Goal: Contribute content

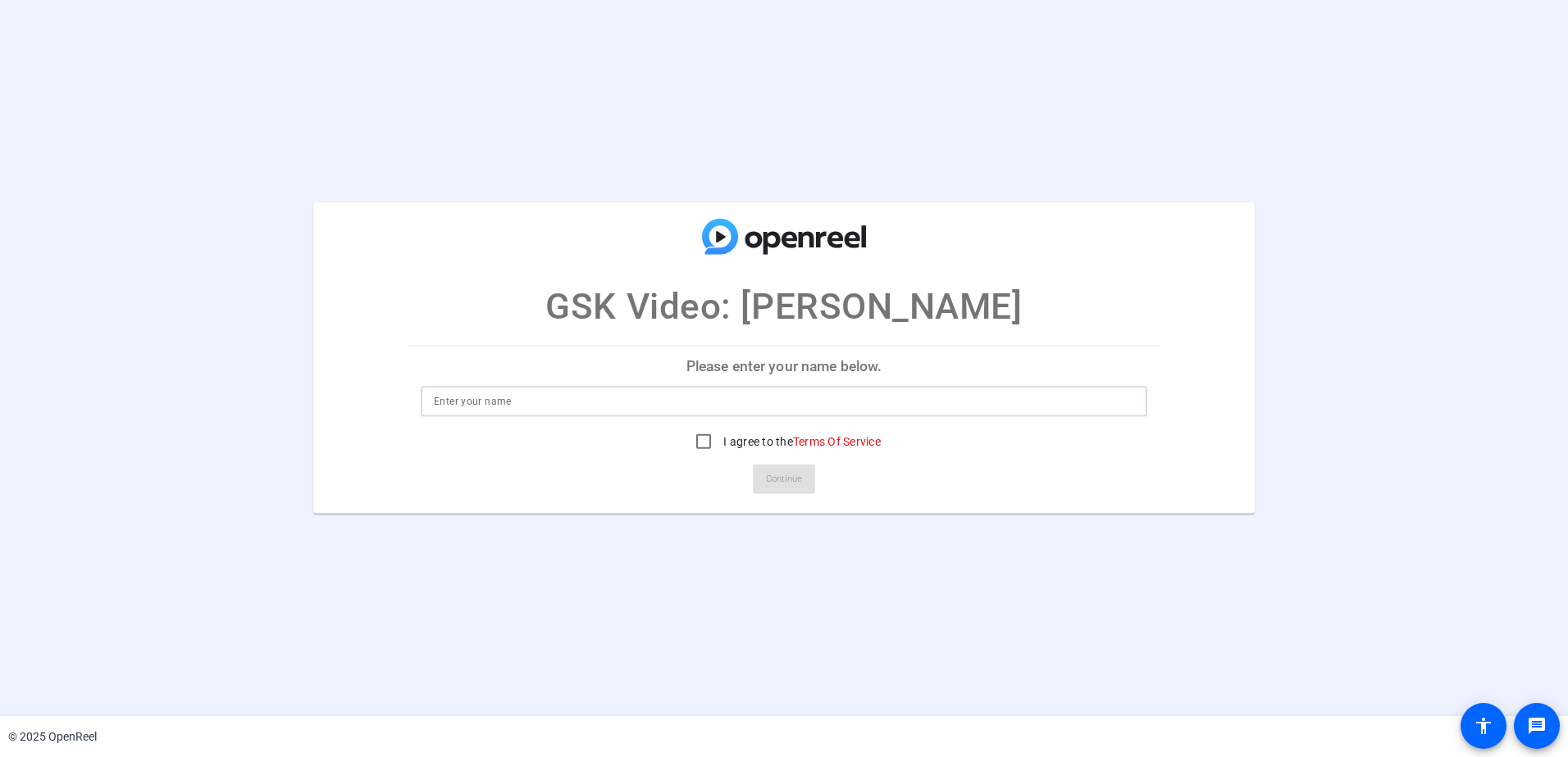
click at [511, 405] on input at bounding box center [784, 402] width 700 height 20
type input "Darin B. Brimhall"
click at [699, 445] on input "I agree to the Terms Of Service" at bounding box center [704, 442] width 33 height 33
checkbox input "true"
click at [786, 480] on span "Continue" at bounding box center [784, 479] width 36 height 25
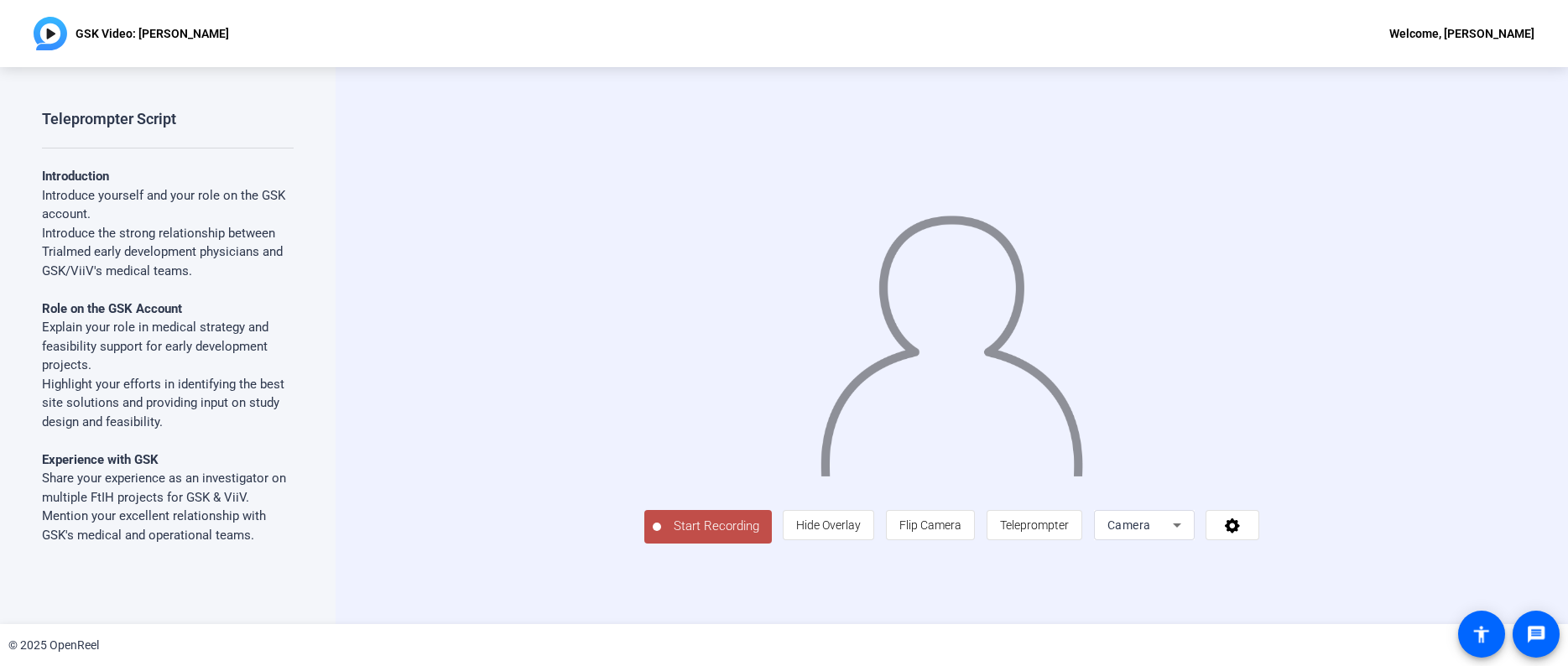
scroll to position [23, 0]
click at [1187, 536] on icon at bounding box center [1177, 526] width 20 height 20
click at [1284, 510] on span "Screen" at bounding box center [1270, 505] width 32 height 20
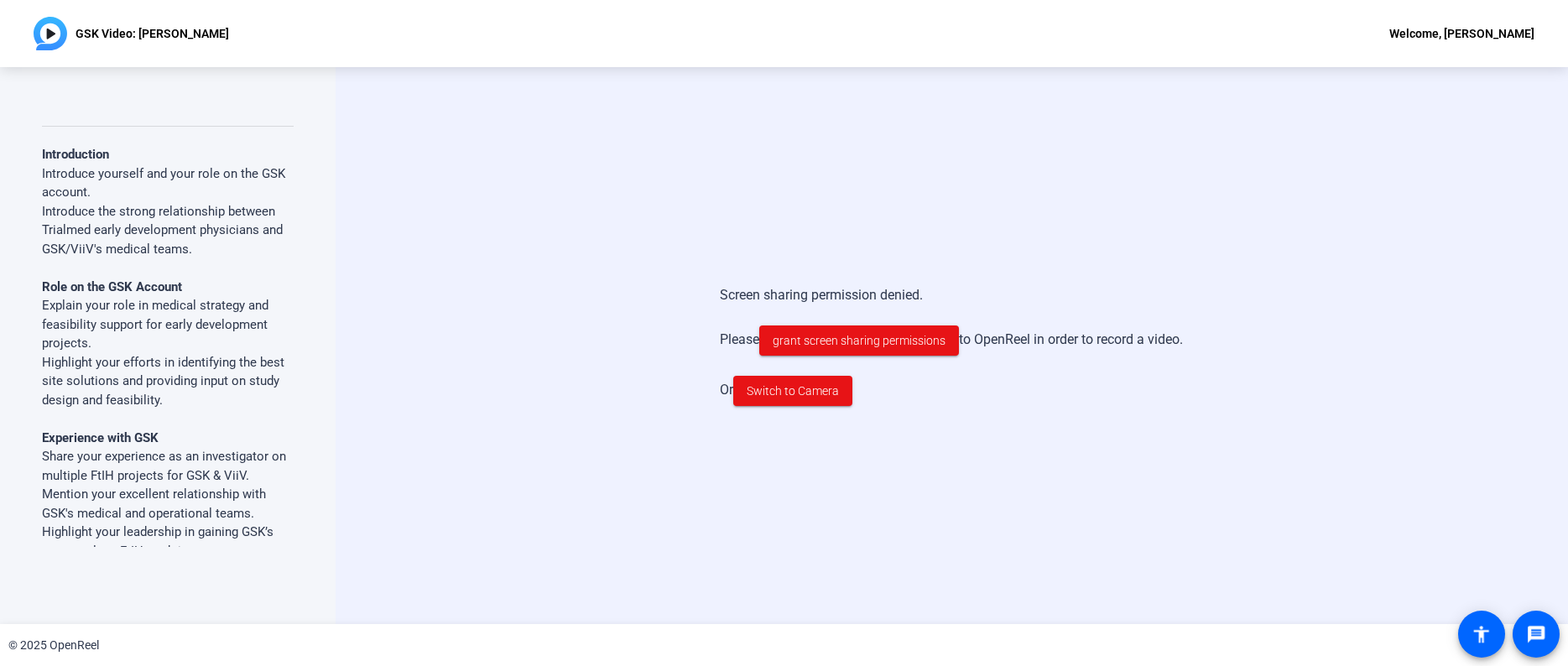
scroll to position [0, 0]
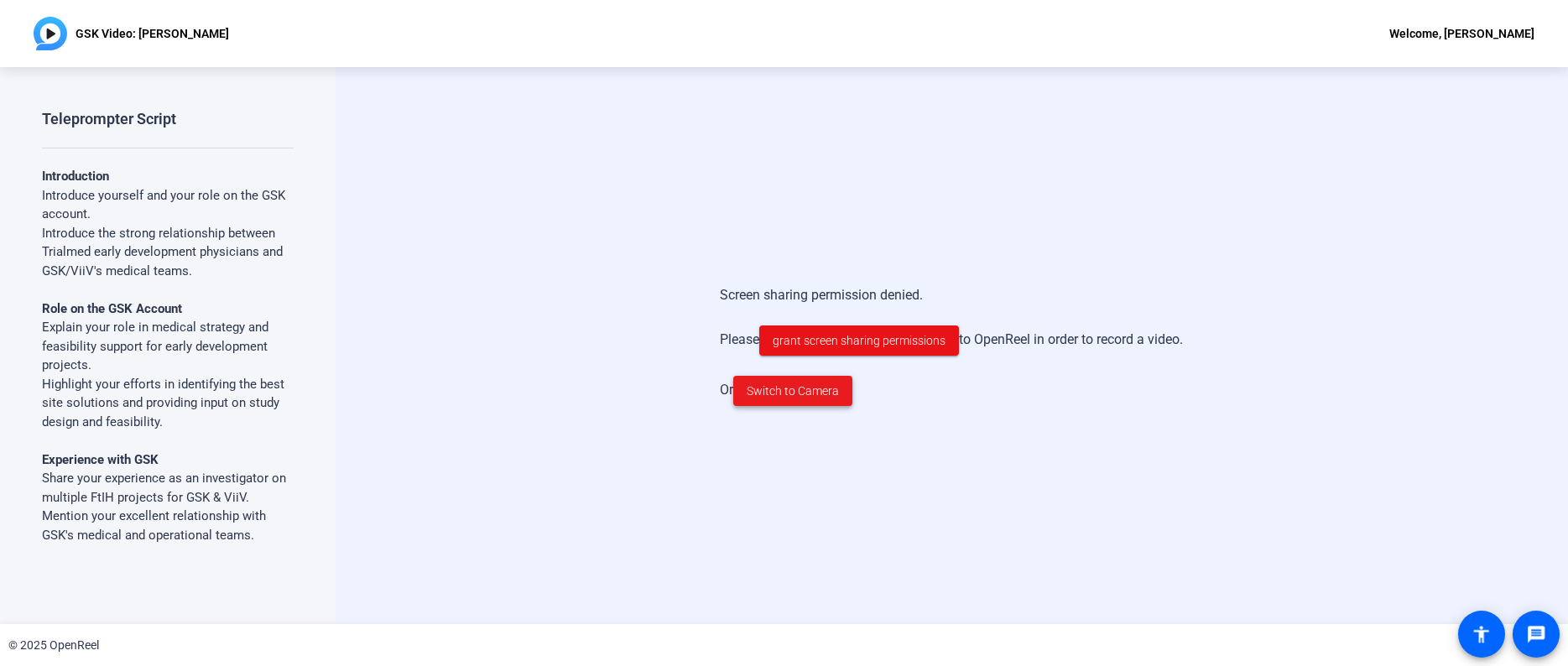
click at [770, 393] on span "Switch to Camera" at bounding box center [792, 391] width 92 height 18
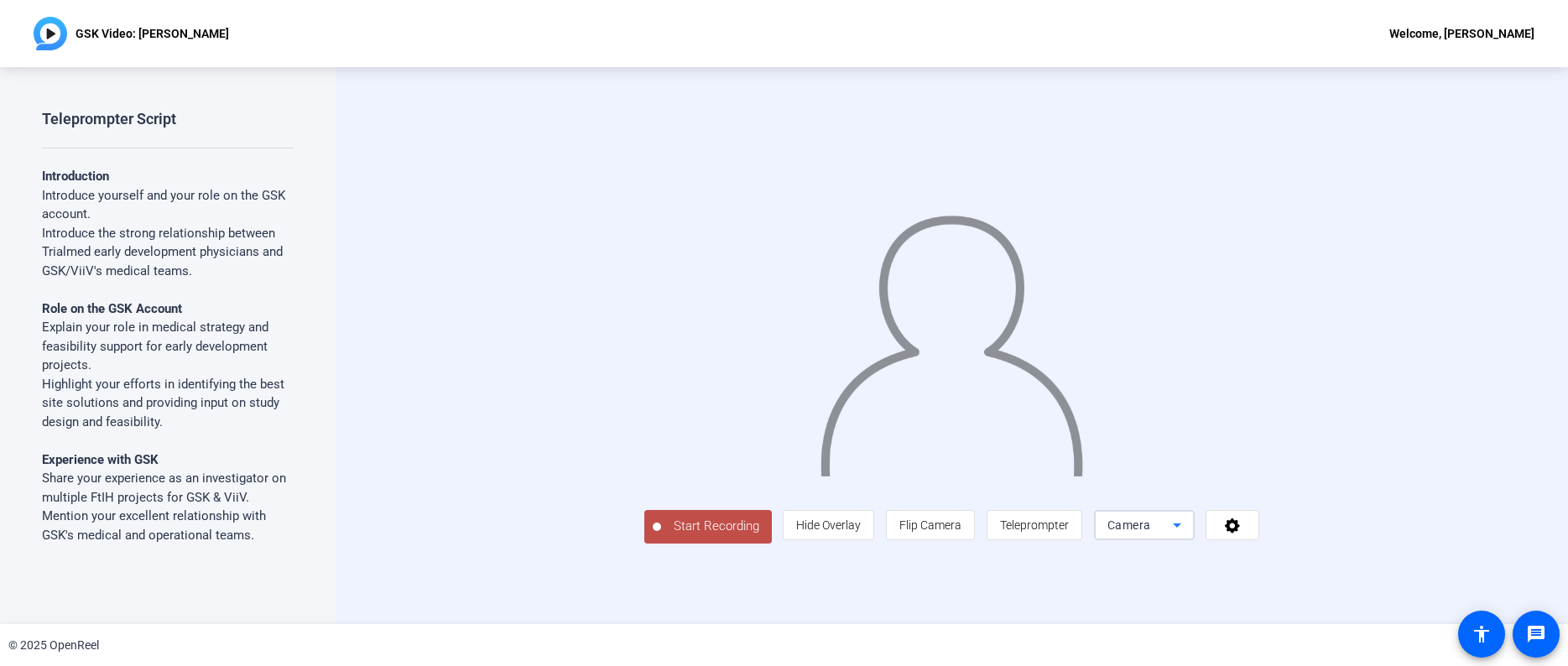
click at [1187, 536] on icon at bounding box center [1177, 526] width 20 height 20
click at [1331, 613] on div at bounding box center [784, 333] width 1568 height 666
click at [1069, 532] on span "Teleprompter" at bounding box center [1034, 525] width 69 height 13
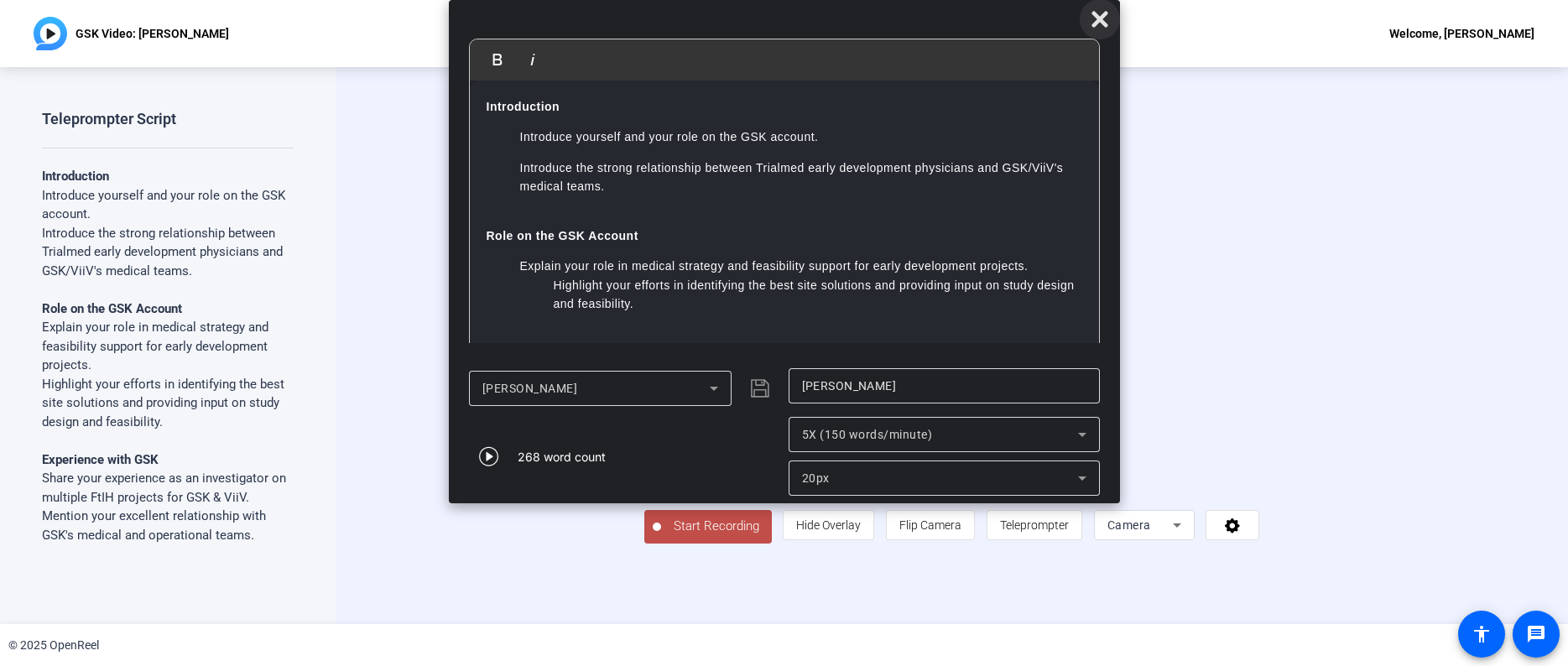
click at [1104, 18] on icon at bounding box center [1100, 20] width 20 height 20
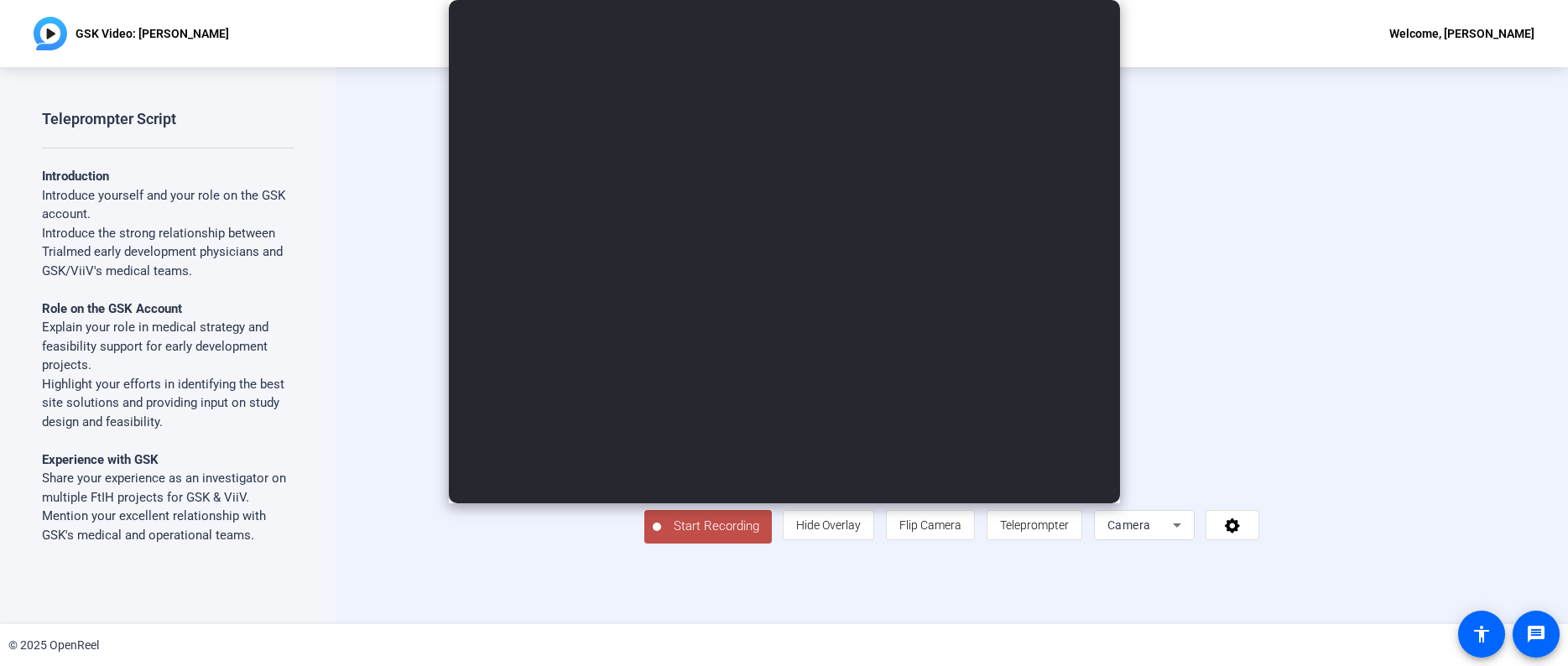
scroll to position [5, 0]
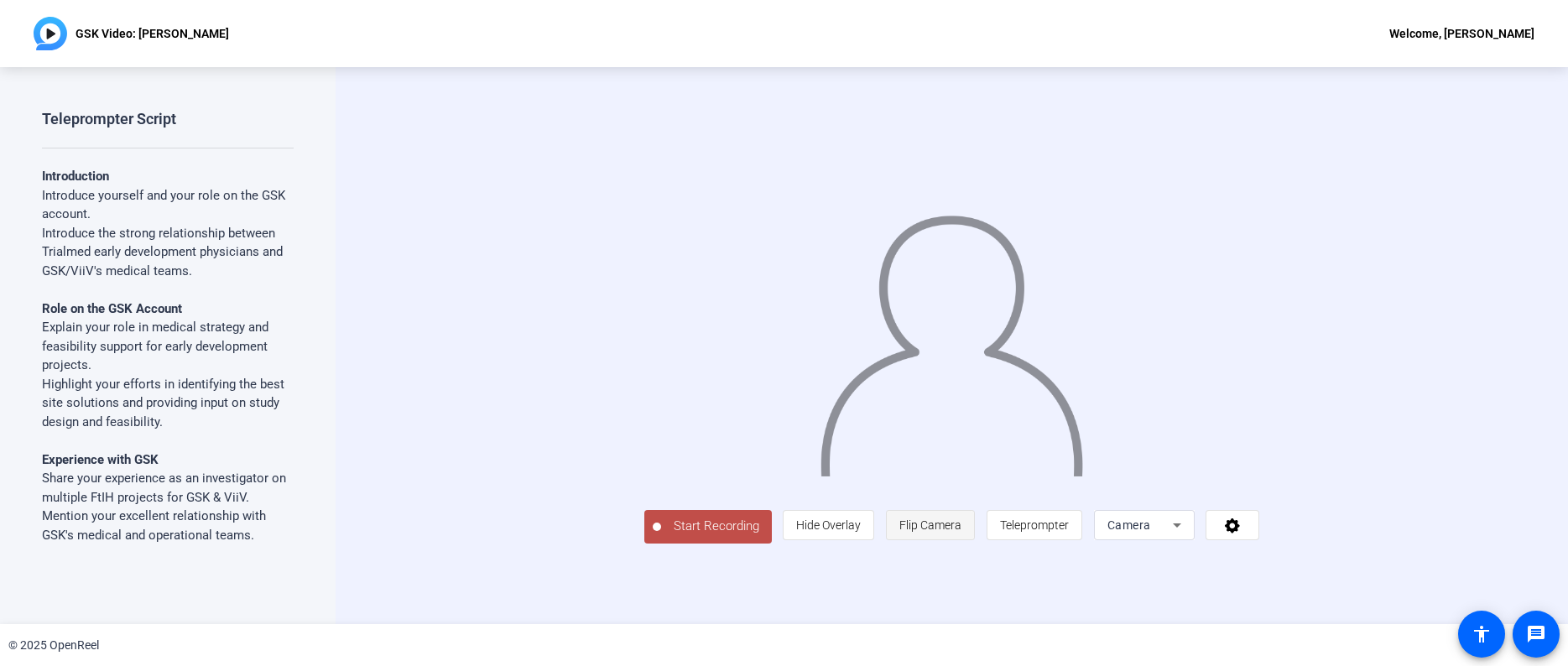
click at [962, 532] on span "Flip Camera" at bounding box center [930, 525] width 62 height 13
click at [1240, 534] on icon at bounding box center [1232, 526] width 15 height 15
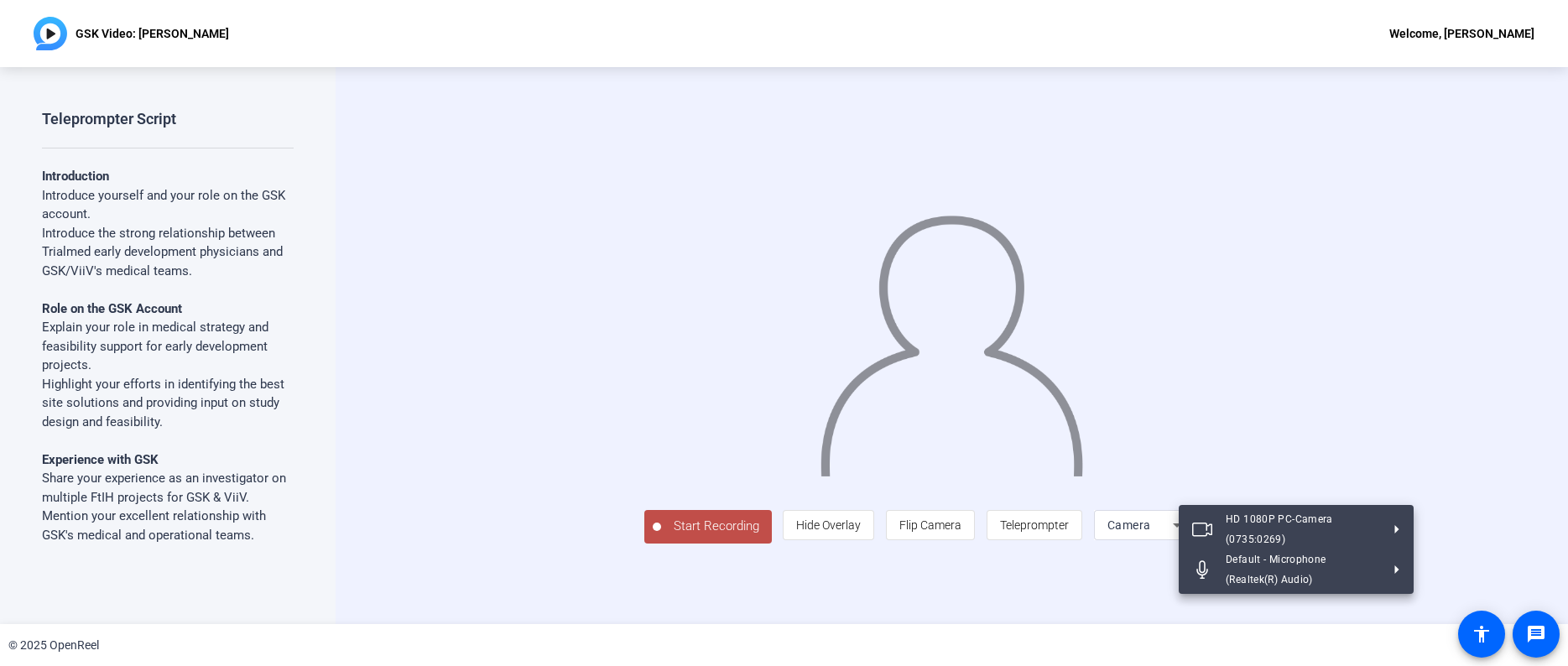
click at [1386, 610] on div at bounding box center [784, 333] width 1568 height 666
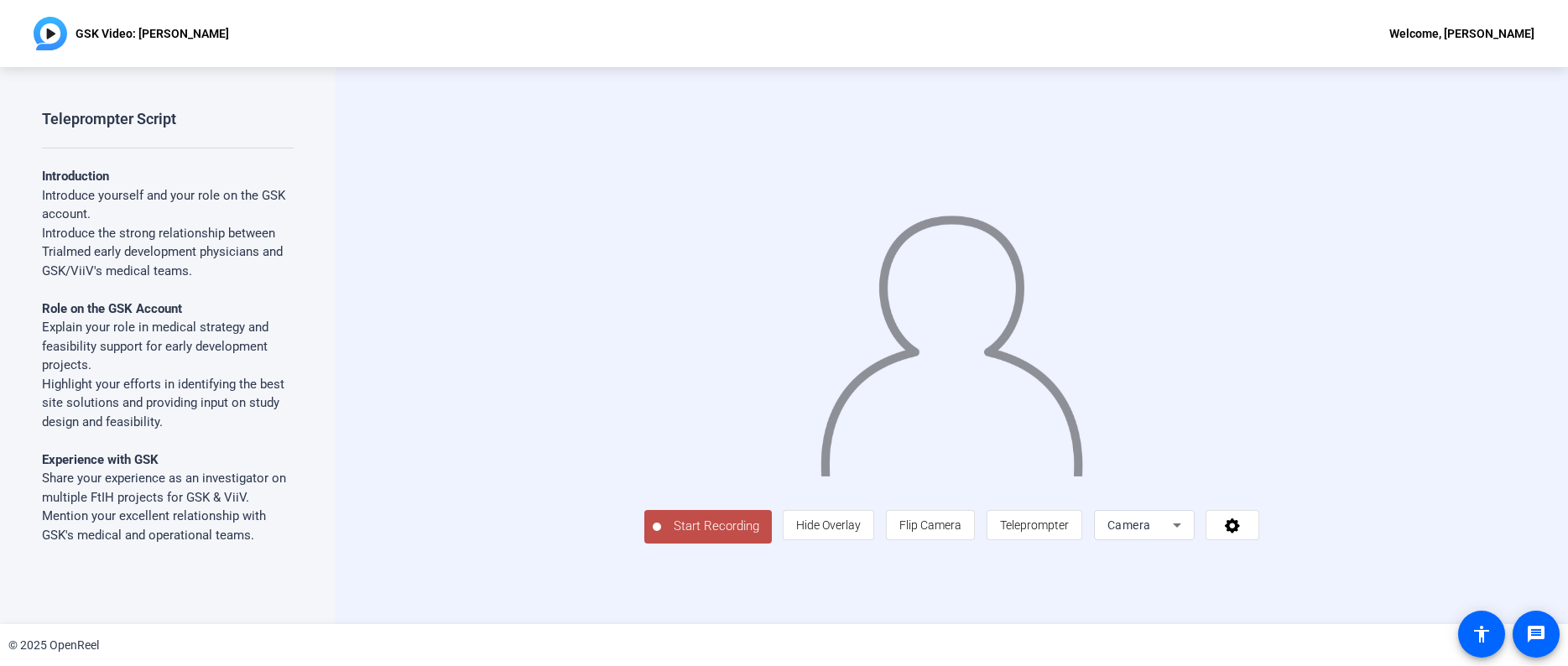
scroll to position [0, 0]
click at [861, 532] on span "Hide Overlay" at bounding box center [828, 525] width 64 height 13
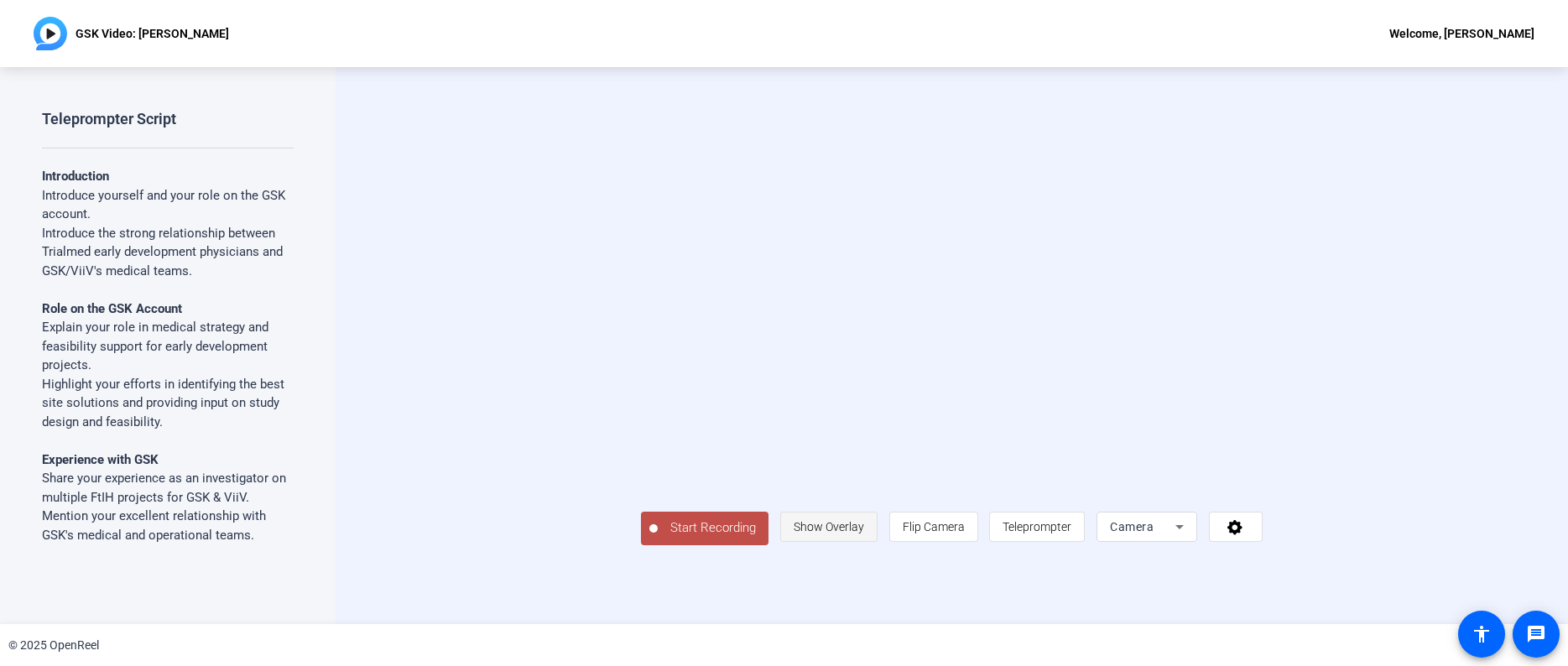
click at [864, 534] on span "Show Overlay" at bounding box center [829, 526] width 71 height 13
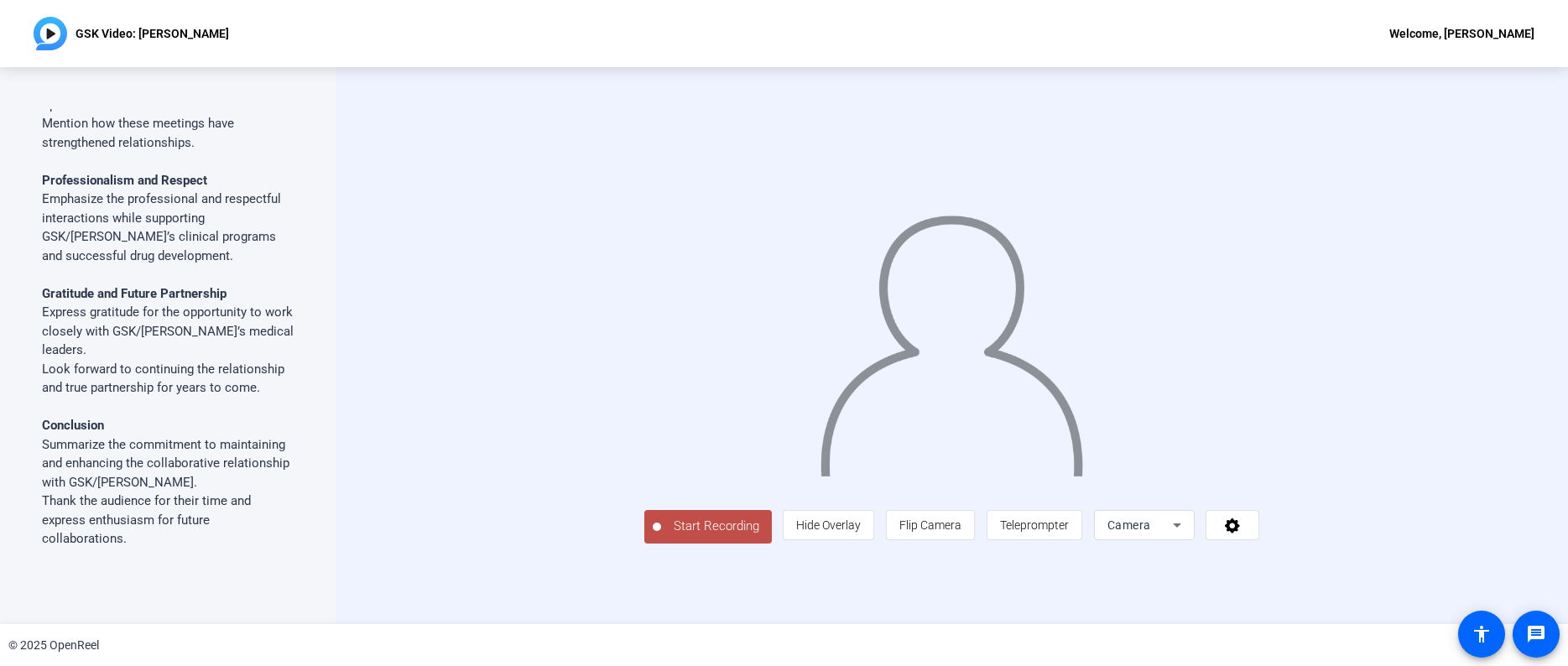
scroll to position [923, 0]
click at [157, 495] on li "Thank the audience for their time and express enthusiasm for future collaborati…" at bounding box center [167, 518] width 252 height 57
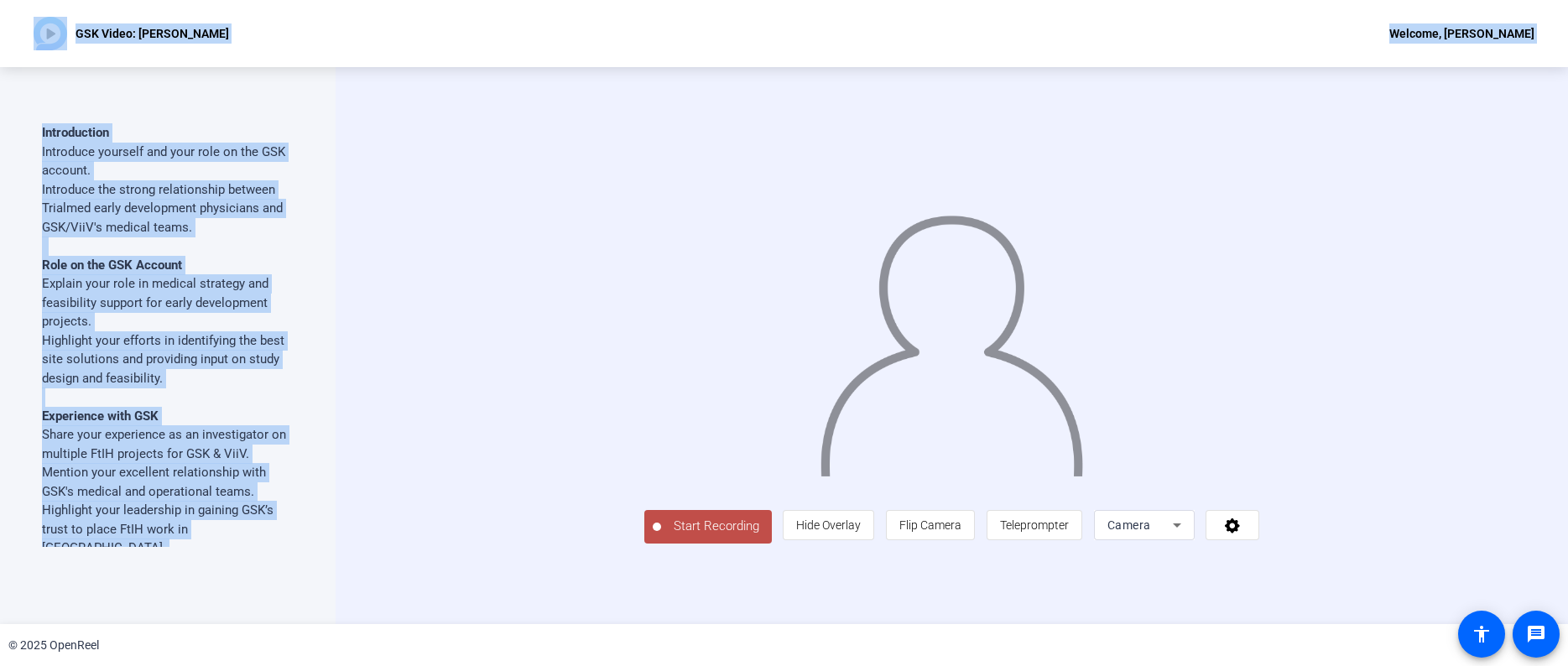
scroll to position [0, 0]
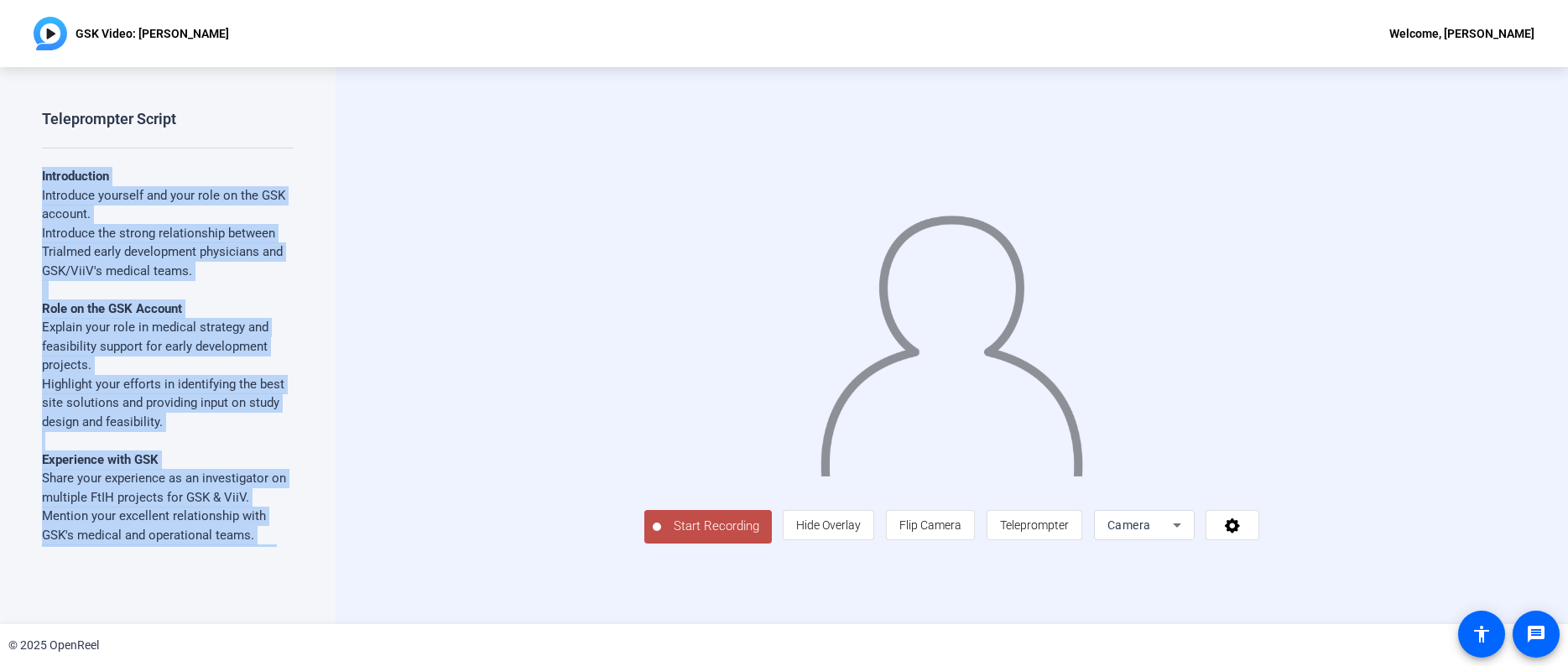
drag, startPoint x: 132, startPoint y: 495, endPoint x: 24, endPoint y: 177, distance: 335.8
click at [24, 177] on div "Teleprompter Script Introduction Introduce yourself and your role on the GSK ac…" at bounding box center [167, 345] width 336 height 557
copy div "Introduction Introduce yourself and your role on the GSK account. Introduce the…"
